Goal: Transaction & Acquisition: Purchase product/service

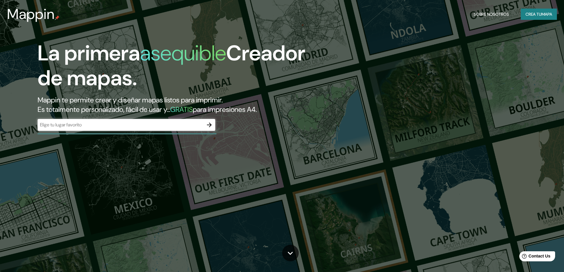
click at [144, 119] on div "​" at bounding box center [127, 125] width 178 height 12
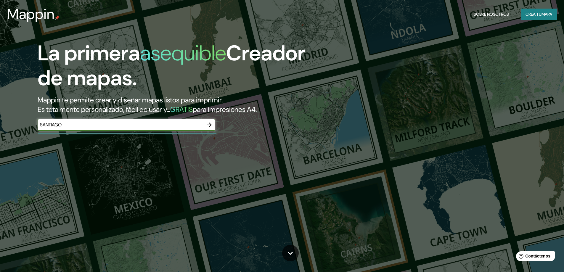
type input "santiago"
click at [215, 122] on div at bounding box center [209, 125] width 12 height 12
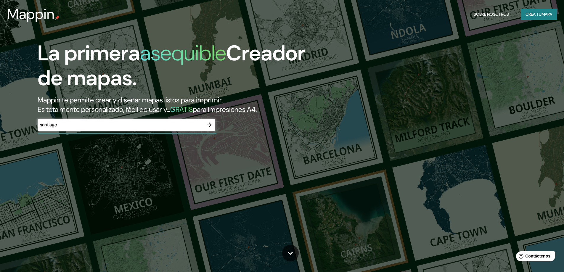
click at [211, 123] on icon "button" at bounding box center [209, 124] width 7 height 7
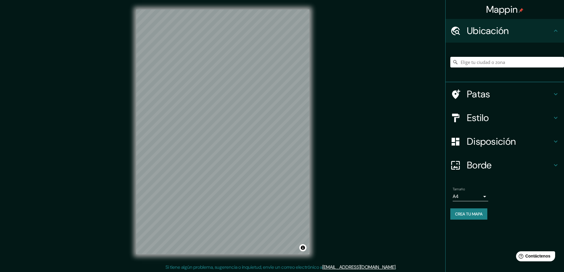
click at [456, 115] on font "Estilo" at bounding box center [478, 118] width 22 height 12
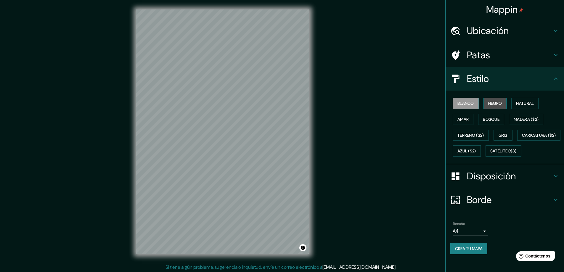
click at [456, 102] on font "Negro" at bounding box center [495, 103] width 14 height 5
click at [456, 108] on button "Natural" at bounding box center [525, 103] width 27 height 11
click at [453, 120] on button "Amar" at bounding box center [463, 119] width 21 height 11
click at [456, 102] on font "Natural" at bounding box center [525, 103] width 18 height 5
click at [456, 117] on font "Bosque" at bounding box center [491, 119] width 17 height 5
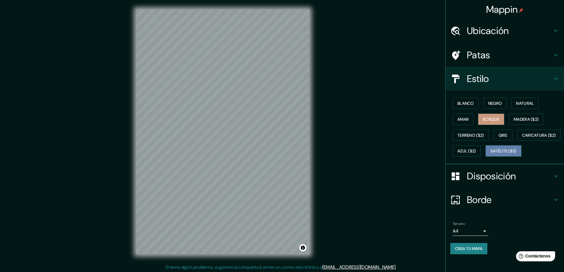
click at [456, 154] on font "Satélite ($3)" at bounding box center [504, 151] width 26 height 5
click at [456, 132] on font "Gris" at bounding box center [503, 136] width 9 height 8
click at [456, 152] on font "Azul ($2)" at bounding box center [467, 151] width 19 height 5
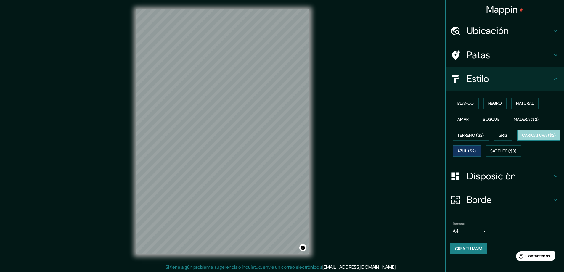
click at [456, 138] on font "Caricatura ($2)" at bounding box center [539, 135] width 34 height 5
click at [456, 134] on font "Terreno ($2)" at bounding box center [471, 135] width 27 height 5
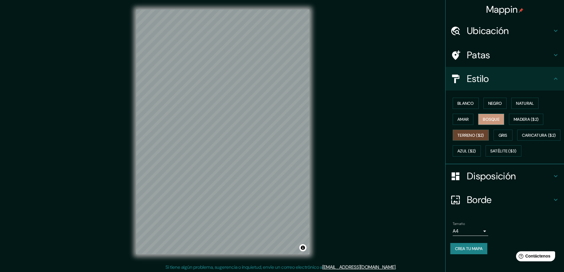
click at [456, 114] on button "Bosque" at bounding box center [491, 119] width 26 height 11
click at [456, 101] on font "Natural" at bounding box center [525, 103] width 18 height 5
click at [456, 121] on font "Amar" at bounding box center [463, 119] width 11 height 5
click at [456, 101] on font "Negro" at bounding box center [495, 103] width 14 height 5
click at [456, 101] on button "Natural" at bounding box center [525, 103] width 27 height 11
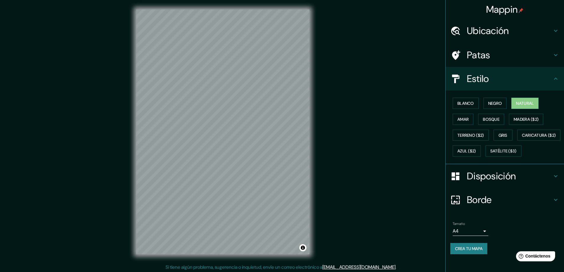
click at [456, 244] on body "Mappin Ubicación Patas Estilo Blanco Negro Natural Amar Bosque Madera ($2) Terr…" at bounding box center [282, 136] width 564 height 272
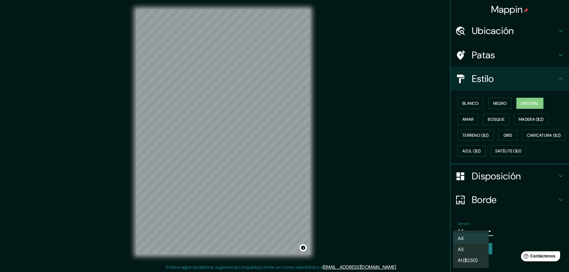
click at [456, 248] on li "A3" at bounding box center [471, 249] width 36 height 11
click at [456, 244] on body "Mappin Ubicación Patas Estilo Blanco Negro Natural Amar Bosque Madera ($2) Terr…" at bounding box center [284, 136] width 569 height 272
click at [456, 238] on li "A4" at bounding box center [471, 238] width 36 height 11
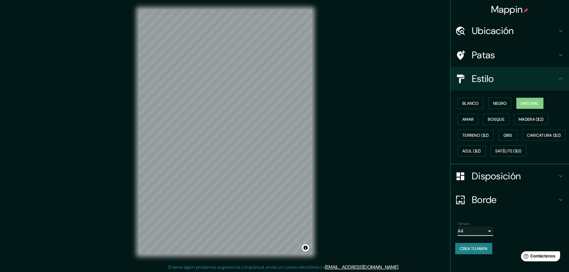
type input "single"
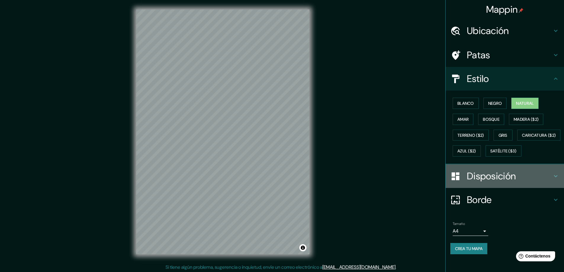
click at [456, 182] on font "Disposición" at bounding box center [491, 176] width 49 height 12
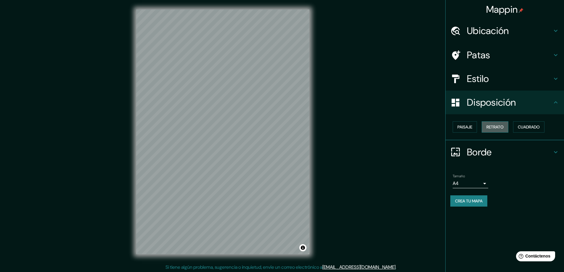
click at [456, 123] on font "Retrato" at bounding box center [495, 127] width 17 height 8
click at [456, 127] on font "Paisaje" at bounding box center [465, 126] width 15 height 5
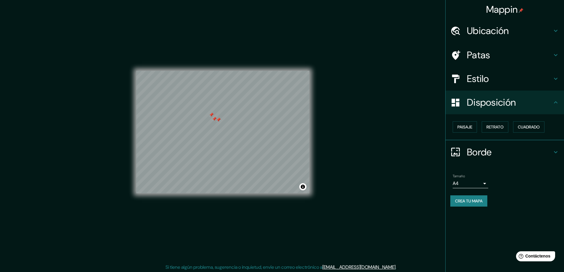
click at [216, 71] on div at bounding box center [222, 71] width 173 height 0
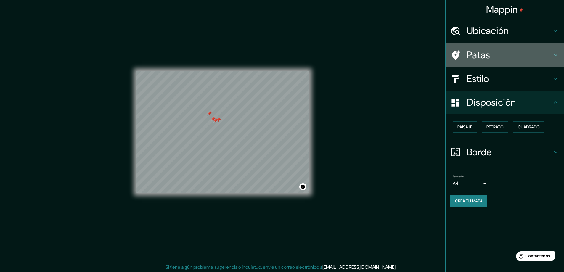
click at [456, 59] on h4 "Patas" at bounding box center [509, 55] width 85 height 12
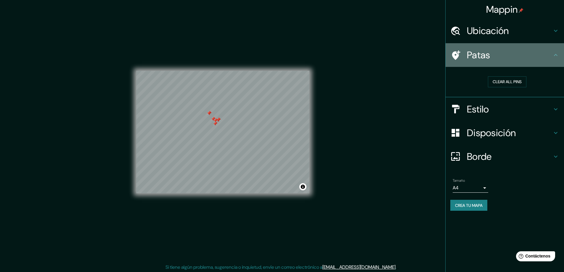
click at [456, 54] on h4 "Patas" at bounding box center [509, 55] width 85 height 12
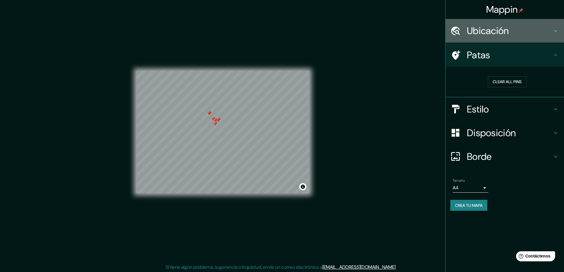
click at [456, 32] on h4 "Ubicación" at bounding box center [509, 31] width 85 height 12
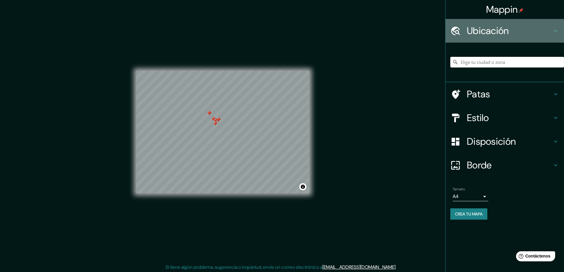
click at [456, 32] on h4 "Ubicación" at bounding box center [509, 31] width 85 height 12
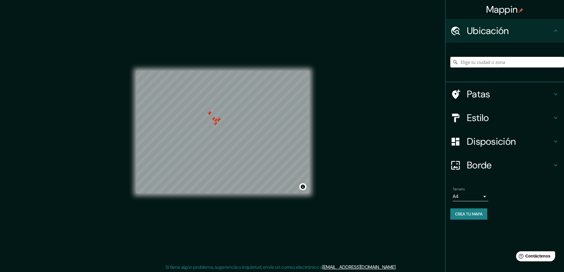
drag, startPoint x: 503, startPoint y: 101, endPoint x: 502, endPoint y: 107, distance: 6.5
click at [456, 104] on div "Patas" at bounding box center [505, 94] width 118 height 24
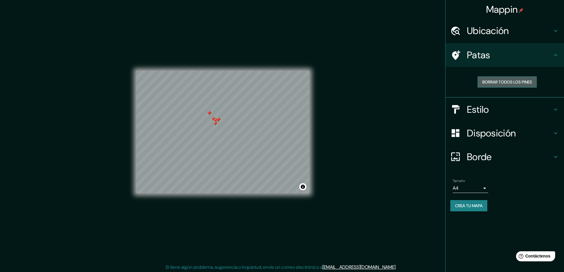
click at [456, 80] on font "Borrar todos los pines" at bounding box center [508, 81] width 50 height 5
click at [456, 203] on font "Crea tu mapa" at bounding box center [469, 206] width 28 height 8
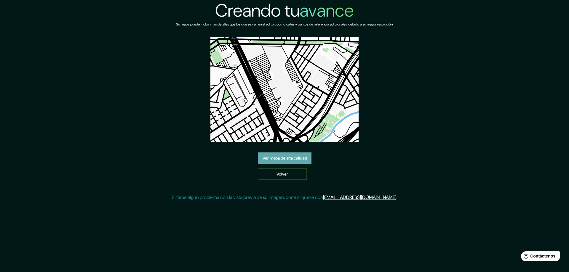
click at [299, 162] on font "Ver mapa de alta calidad" at bounding box center [284, 158] width 44 height 8
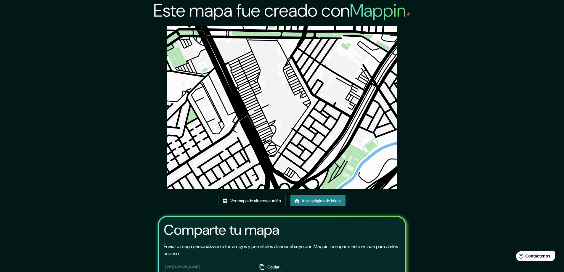
click at [311, 203] on font "Ir a la página de inicio" at bounding box center [321, 200] width 39 height 5
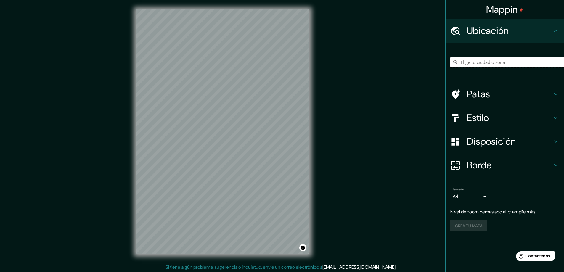
click at [479, 60] on input "Elige tu ciudad o zona" at bounding box center [508, 62] width 114 height 11
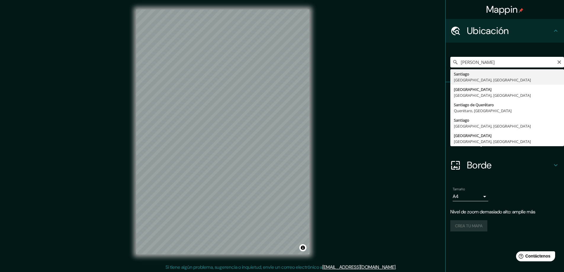
type input "[GEOGRAPHIC_DATA], [GEOGRAPHIC_DATA], [GEOGRAPHIC_DATA]"
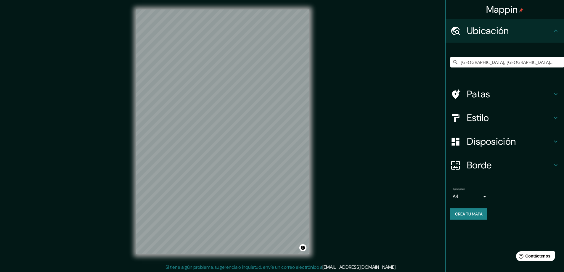
click at [340, 162] on div "Mappin Ubicación [GEOGRAPHIC_DATA], [GEOGRAPHIC_DATA], [GEOGRAPHIC_DATA] Patas …" at bounding box center [282, 136] width 564 height 273
click at [496, 143] on font "Disposición" at bounding box center [491, 141] width 49 height 12
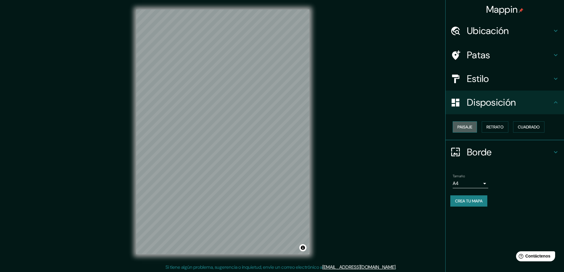
click at [459, 126] on font "Paisaje" at bounding box center [465, 126] width 15 height 5
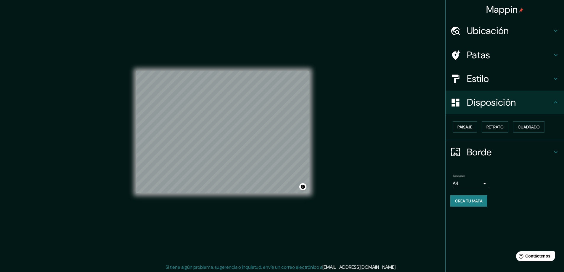
click at [489, 78] on font "Estilo" at bounding box center [478, 79] width 22 height 12
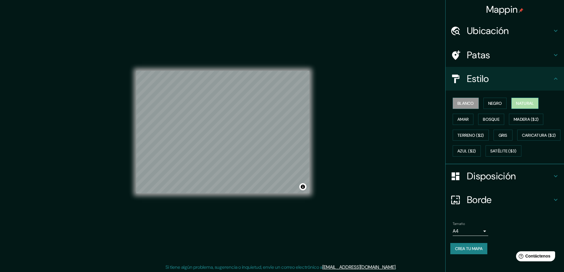
click at [512, 104] on button "Natural" at bounding box center [525, 103] width 27 height 11
click at [490, 101] on font "Negro" at bounding box center [495, 103] width 14 height 5
click at [458, 105] on font "Blanco" at bounding box center [466, 103] width 17 height 5
click at [498, 107] on button "Negro" at bounding box center [495, 103] width 23 height 11
click at [459, 117] on font "Amar" at bounding box center [463, 119] width 11 height 5
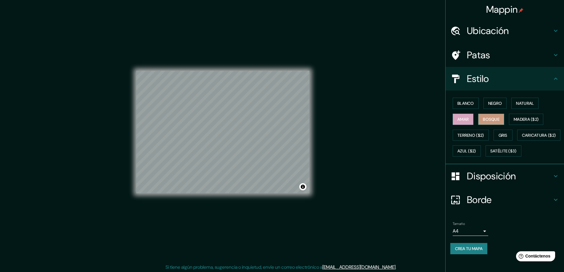
click at [491, 124] on button "Bosque" at bounding box center [491, 119] width 26 height 11
click at [499, 133] on font "Gris" at bounding box center [503, 135] width 9 height 5
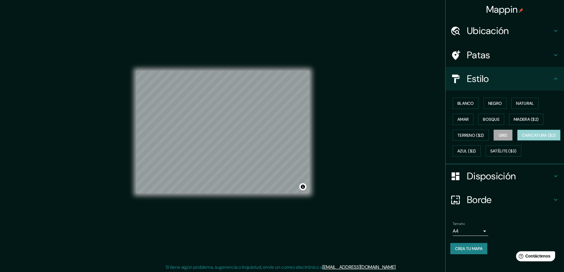
click at [522, 138] on font "Caricatura ($2)" at bounding box center [539, 135] width 34 height 5
click at [491, 154] on font "Satélite ($3)" at bounding box center [504, 151] width 26 height 5
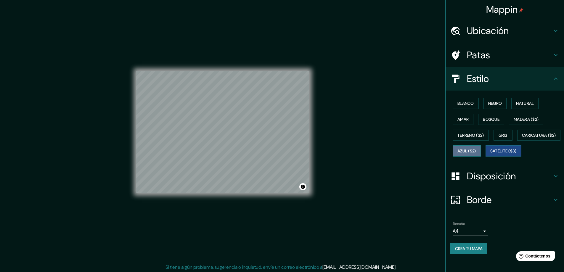
drag, startPoint x: 514, startPoint y: 152, endPoint x: 513, endPoint y: 149, distance: 3.0
click at [476, 150] on font "Azul ($2)" at bounding box center [467, 151] width 19 height 5
